Goal: Information Seeking & Learning: Learn about a topic

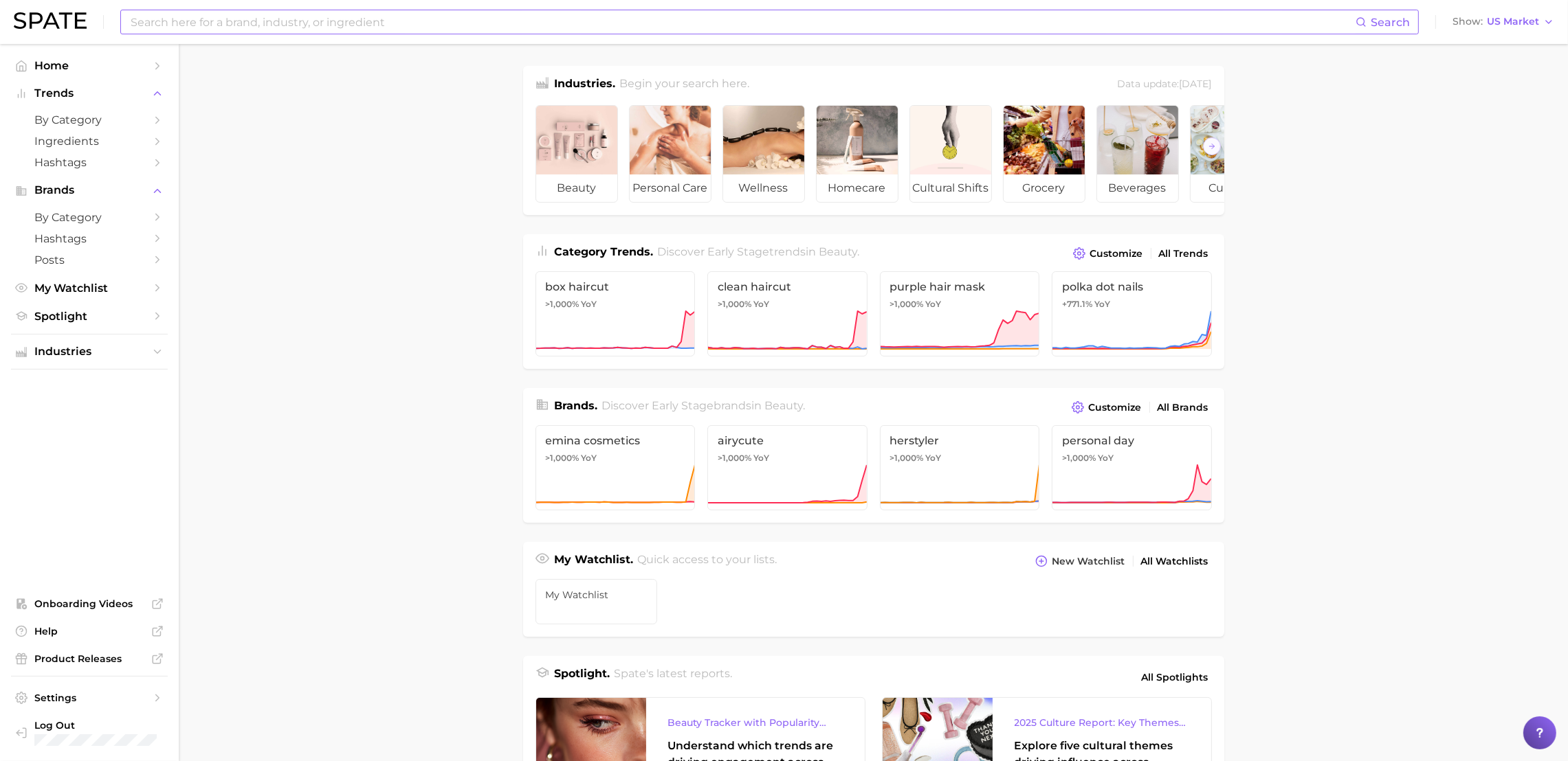
click at [407, 24] on input at bounding box center [742, 22] width 1226 height 24
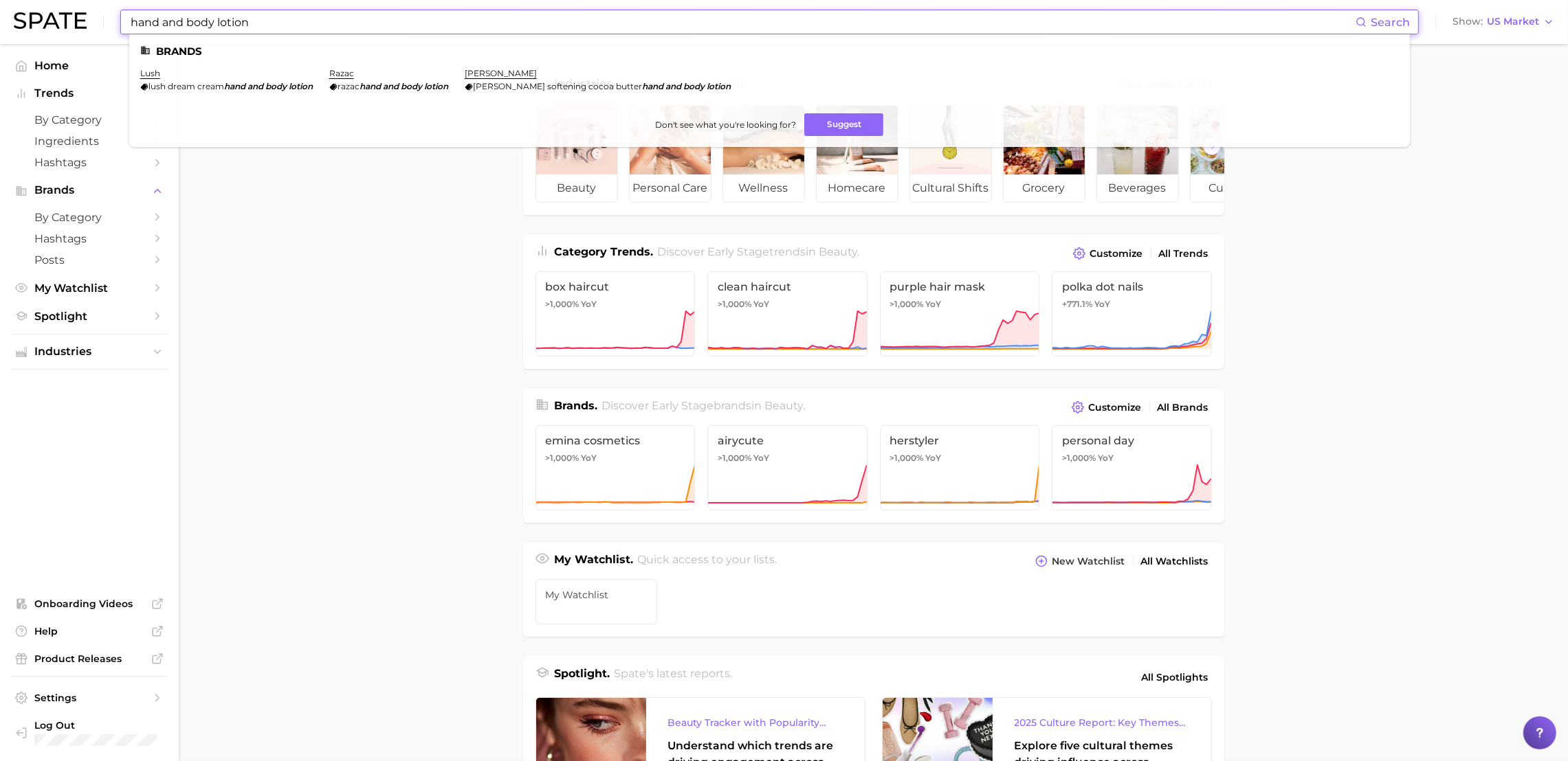
drag, startPoint x: 217, startPoint y: 18, endPoint x: 22, endPoint y: 16, distance: 195.0
click at [22, 16] on div "hand and body lotion Search Brands lush lush dream cream hand and body lotion r…" at bounding box center [784, 22] width 1540 height 44
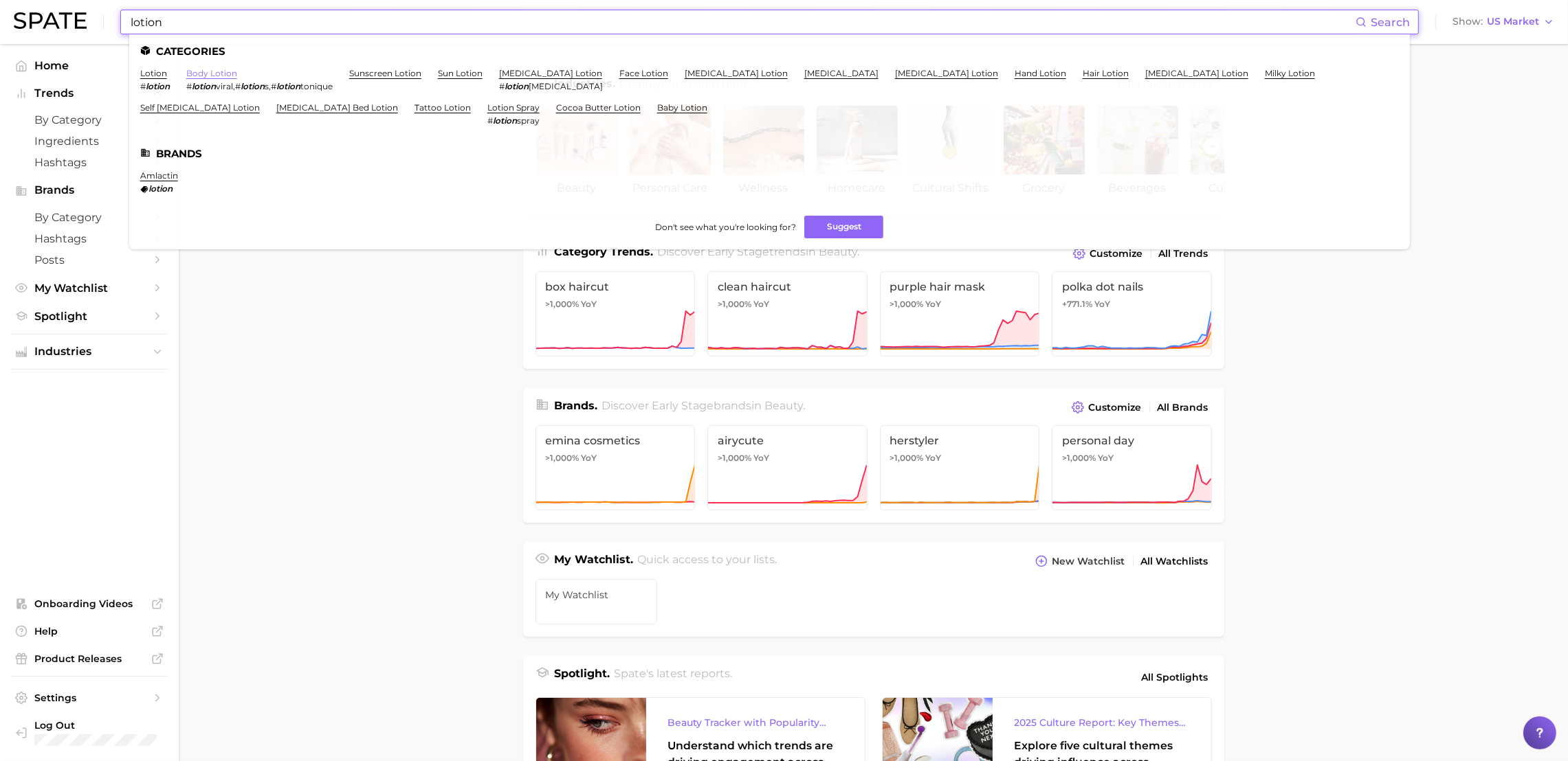
type input "lotion"
click at [205, 74] on link "body lotion" at bounding box center [212, 73] width 51 height 11
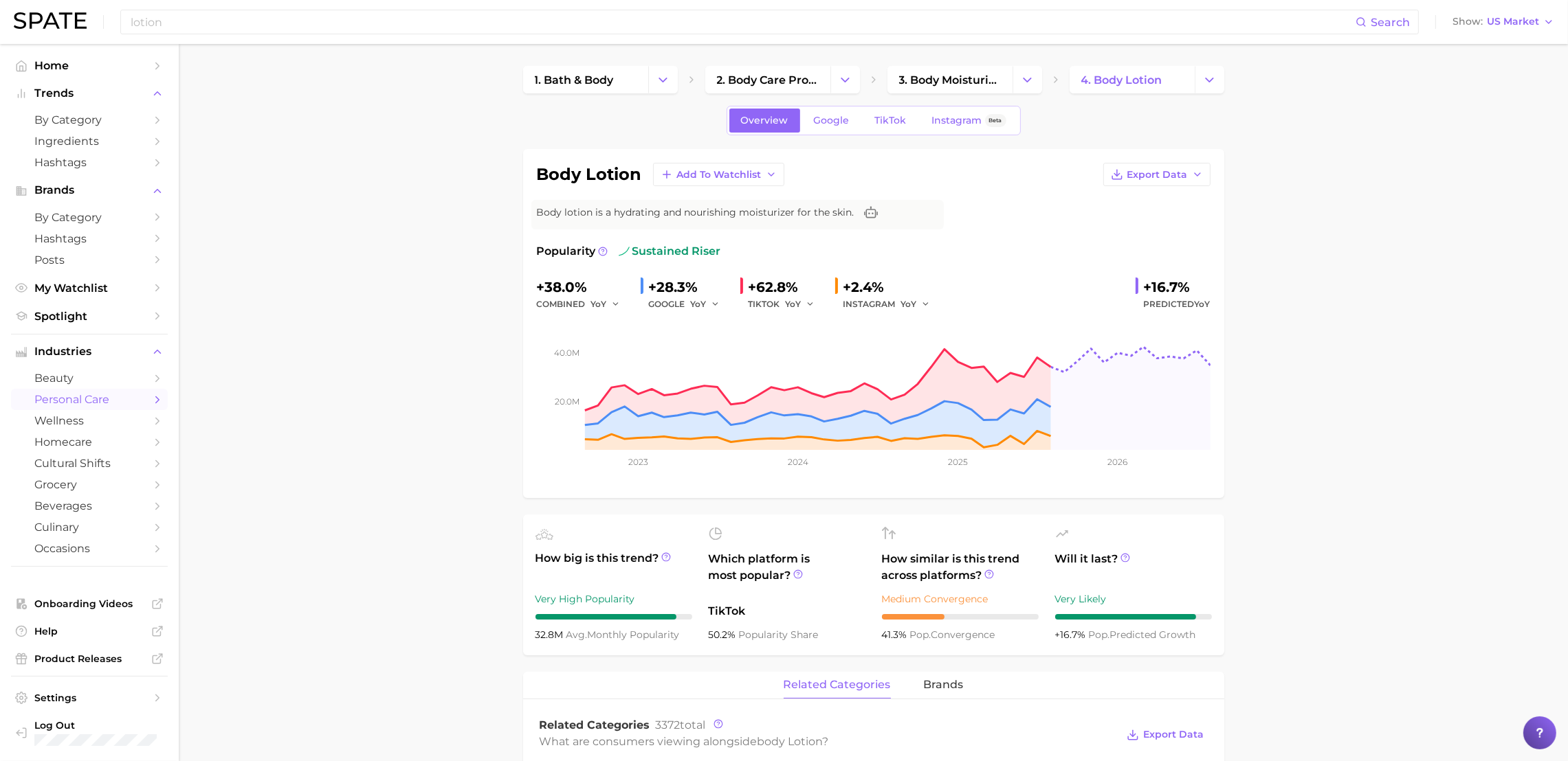
scroll to position [447, 0]
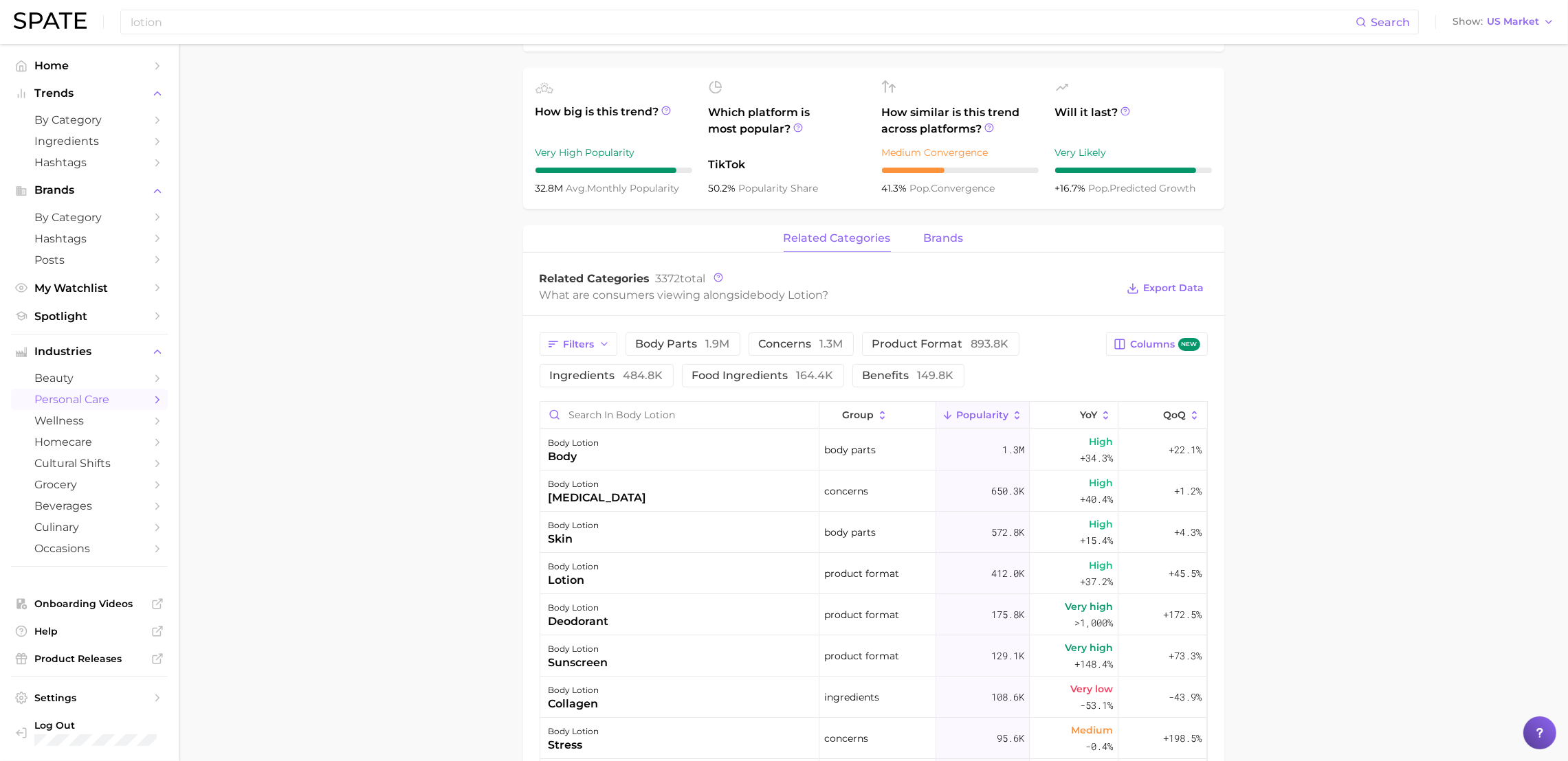
click at [947, 235] on span "brands" at bounding box center [943, 238] width 40 height 12
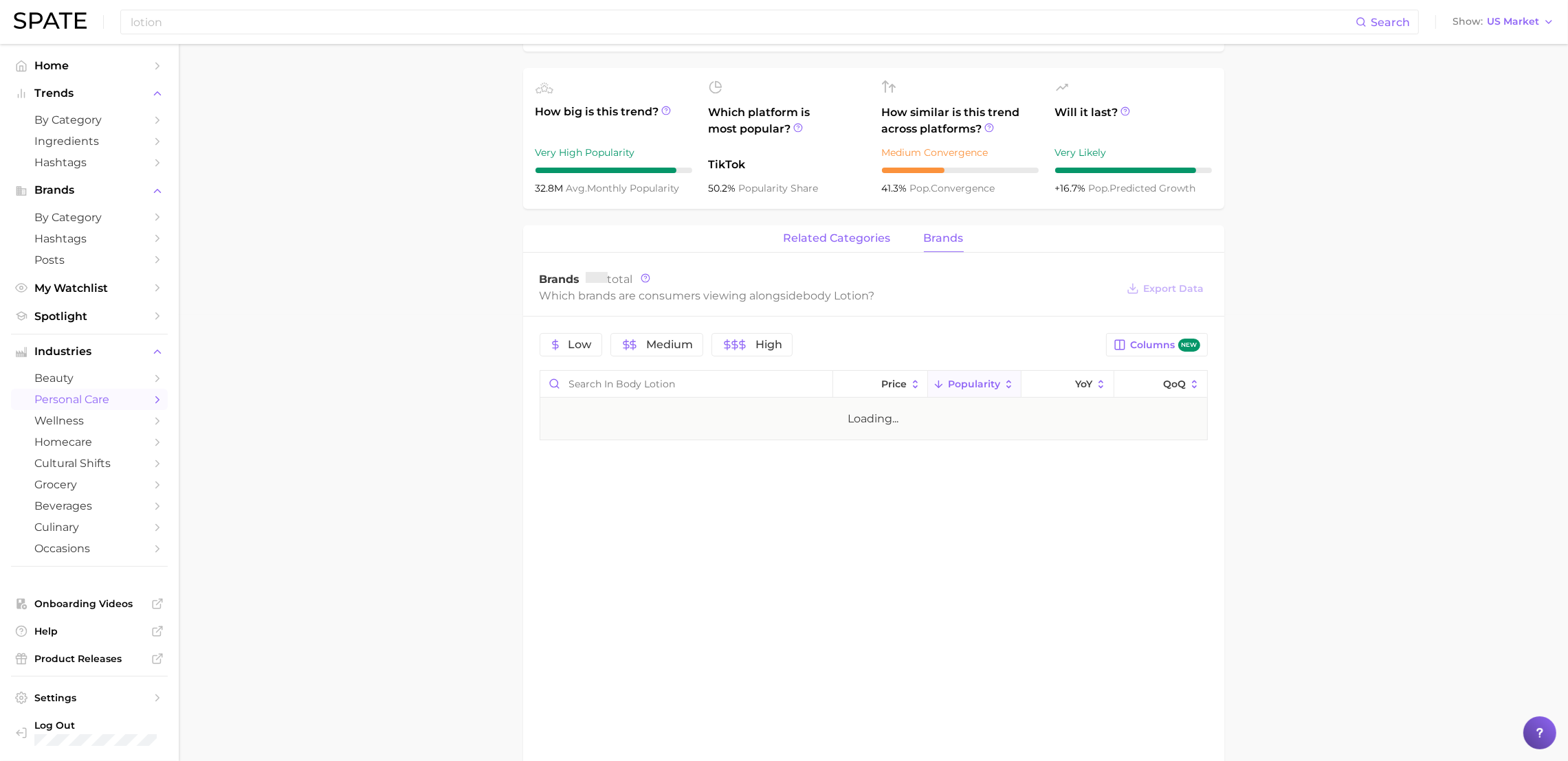
click at [874, 232] on span "related categories" at bounding box center [837, 238] width 107 height 12
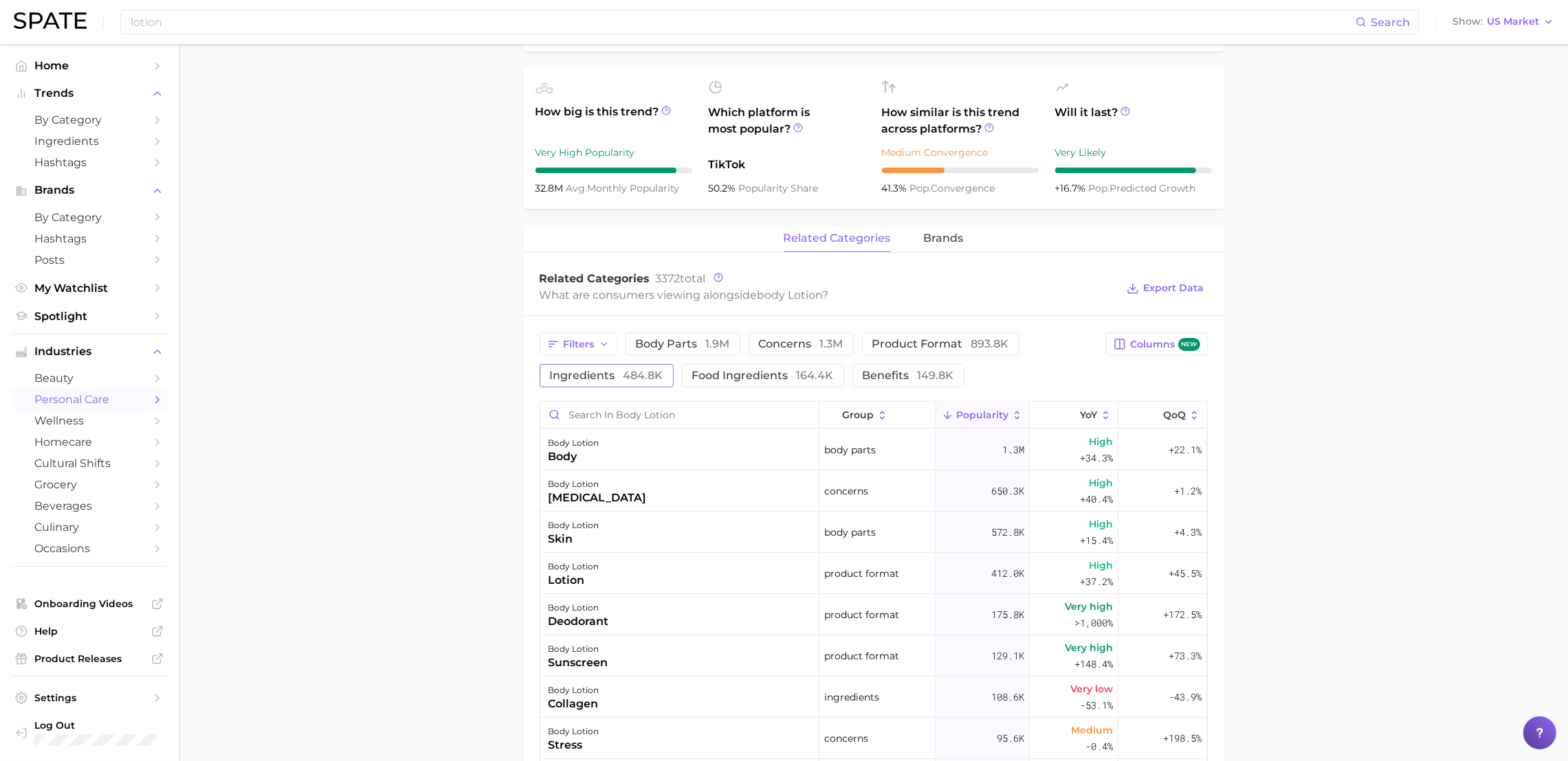
click at [589, 381] on span "ingredients 484.8k" at bounding box center [606, 376] width 114 height 11
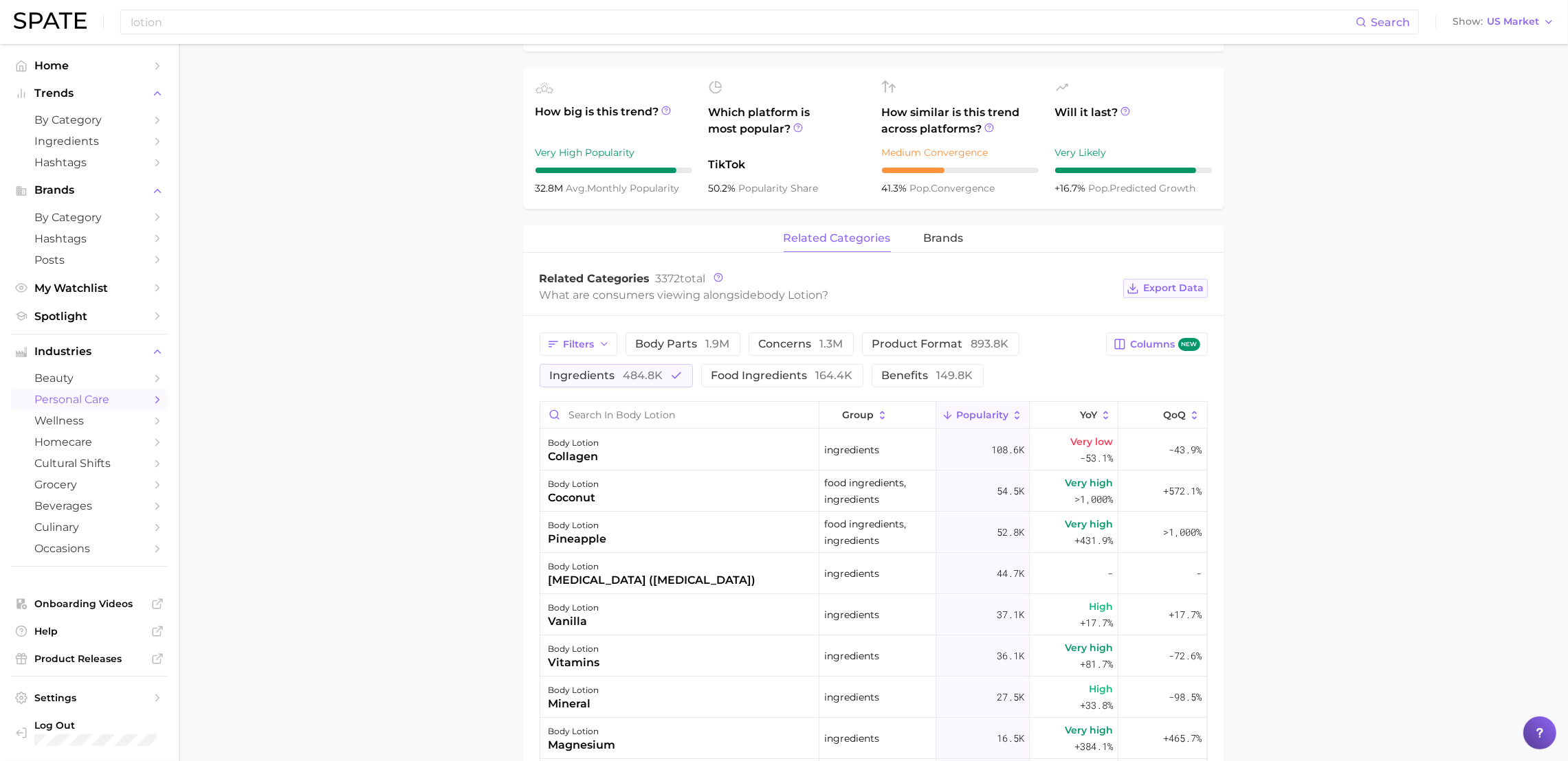
click at [1166, 287] on span "Export Data" at bounding box center [1174, 288] width 61 height 11
click at [1404, 230] on main "1. bath & body 2. body care products 3. body moisturizing products 4. body loti…" at bounding box center [873, 422] width 1389 height 1650
click at [1356, 227] on main "1. bath & body 2. body care products 3. body moisturizing products 4. body loti…" at bounding box center [873, 422] width 1389 height 1650
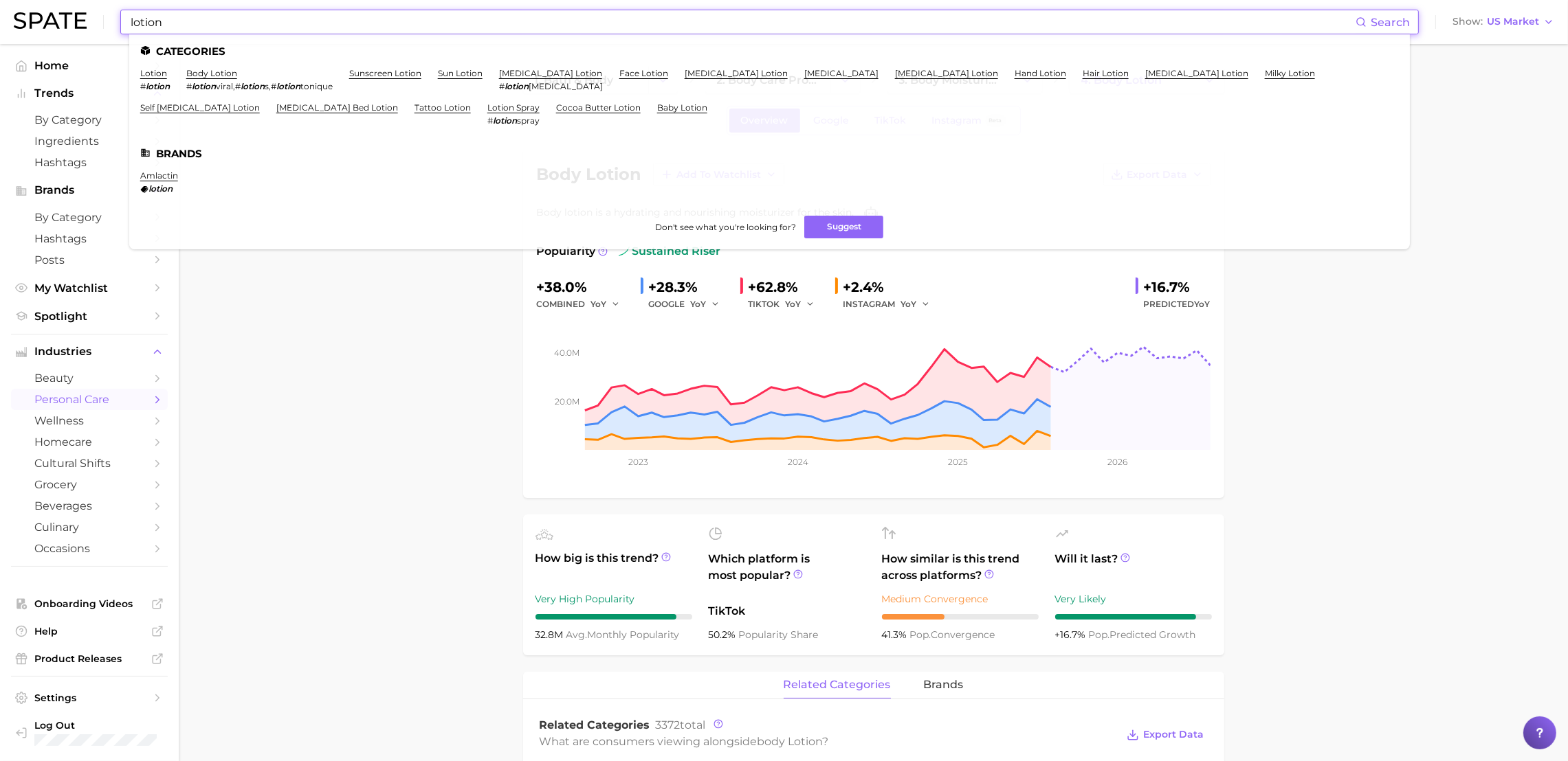
click at [344, 26] on input "lotion" at bounding box center [742, 22] width 1226 height 24
drag, startPoint x: 344, startPoint y: 26, endPoint x: 3, endPoint y: -30, distance: 345.6
click at [3, 0] on html "lotion Search Categories lotion # lotion body lotion # lotion viral , # lotion …" at bounding box center [784, 380] width 1568 height 761
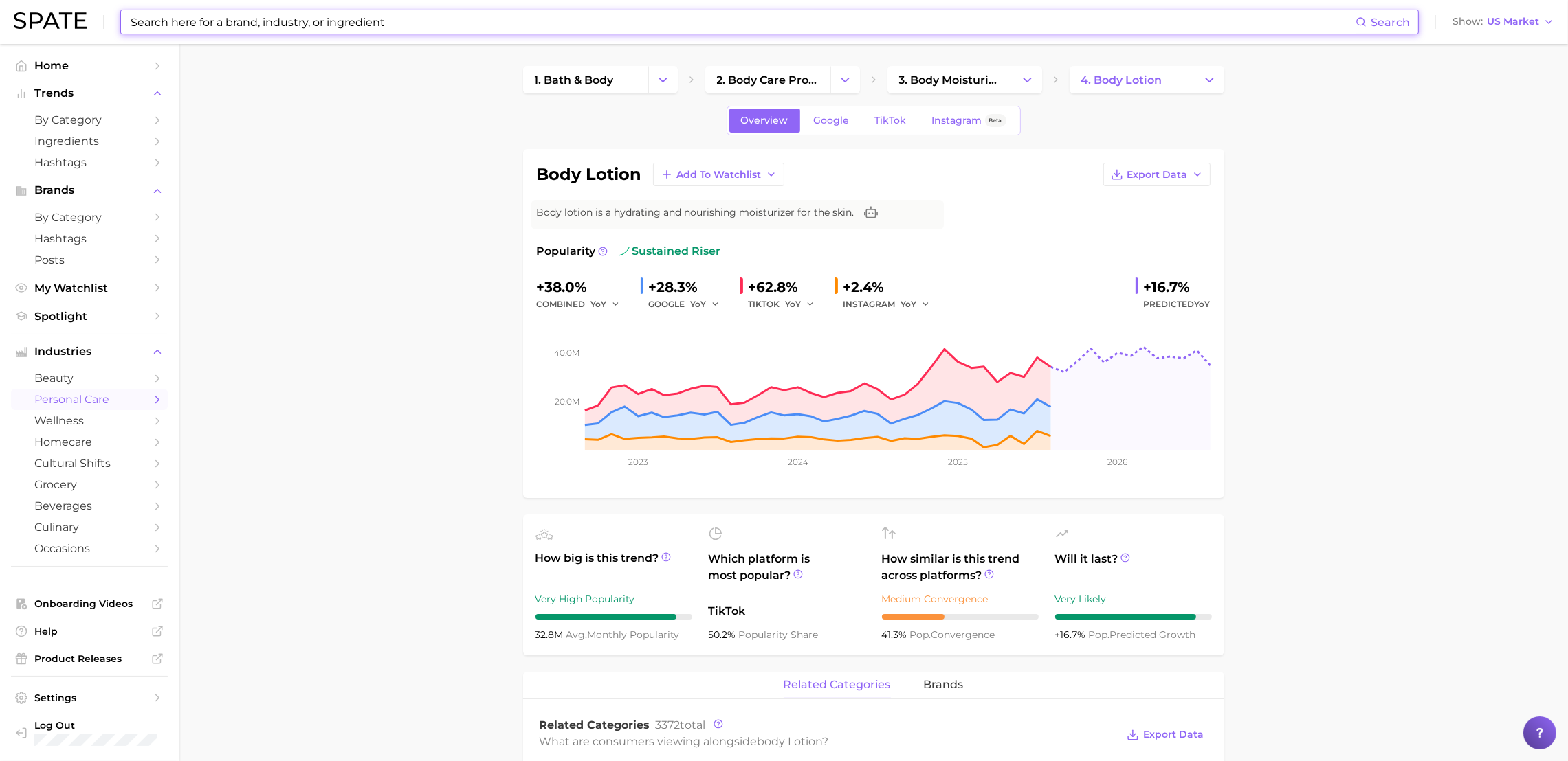
paste input "Magnesium"
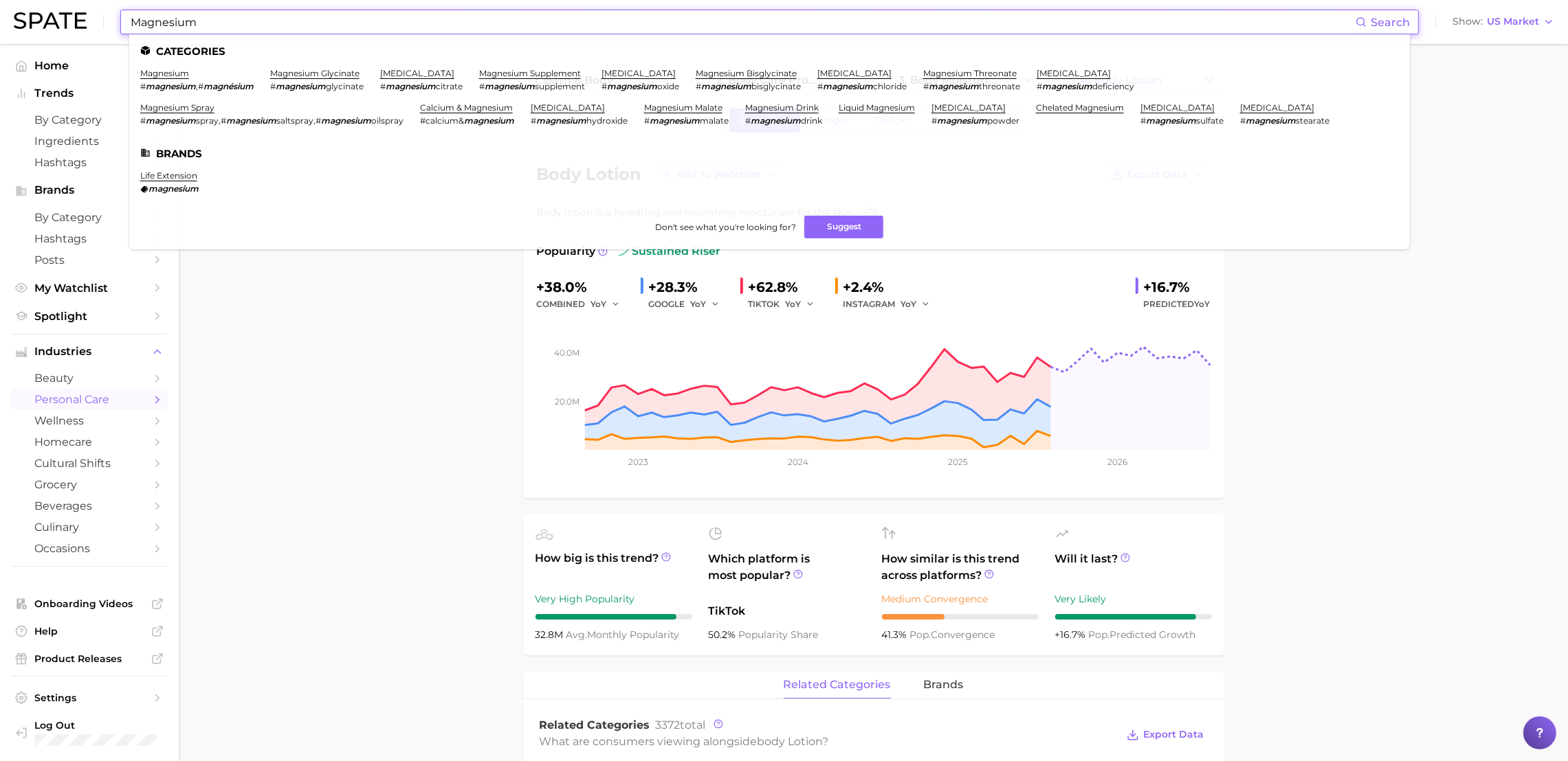
type input "Magnesium"
click at [184, 78] on link "magnesium" at bounding box center [164, 73] width 48 height 11
